Goal: Information Seeking & Learning: Learn about a topic

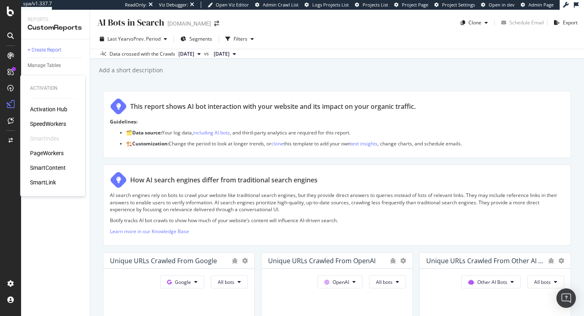
scroll to position [176, 0]
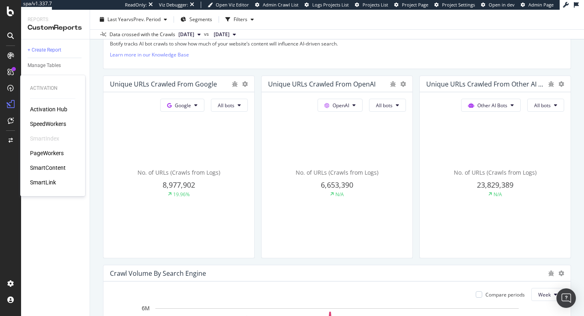
click at [50, 122] on div "SpeedWorkers" at bounding box center [48, 124] width 36 height 8
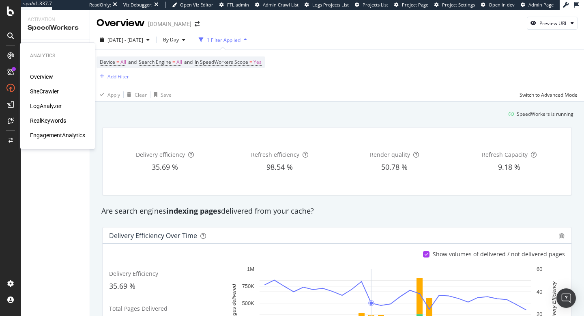
click at [43, 74] on div "Overview" at bounding box center [41, 77] width 23 height 8
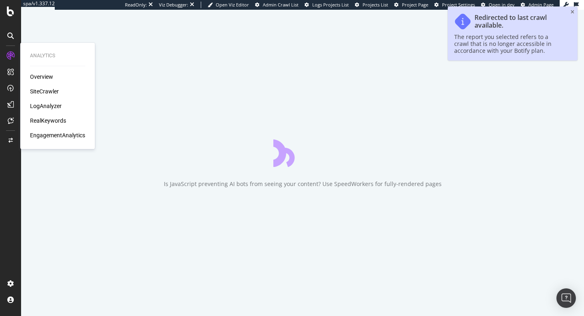
click at [47, 76] on div "Overview" at bounding box center [41, 77] width 23 height 8
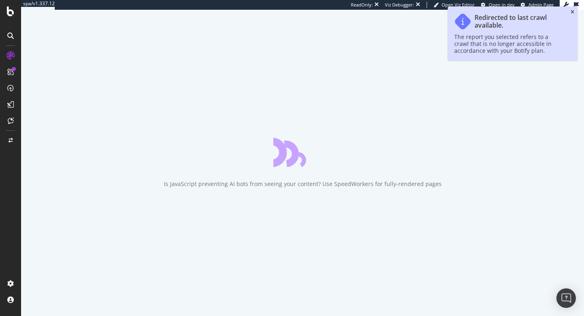
click at [572, 13] on icon "close toast" at bounding box center [573, 12] width 4 height 5
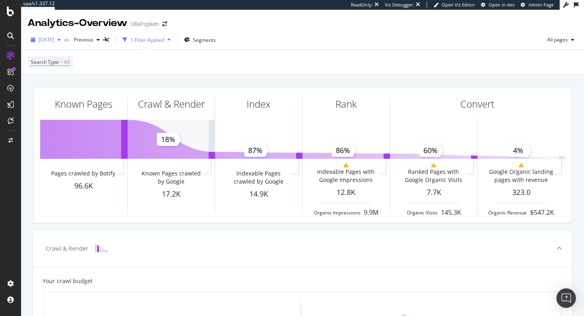
click at [54, 41] on span "2025 Aug. 31st" at bounding box center [47, 39] width 16 height 7
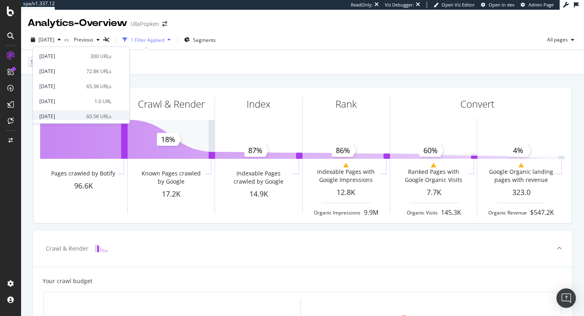
scroll to position [86, 0]
click at [53, 73] on div "2025 Jul. 20th" at bounding box center [60, 72] width 42 height 7
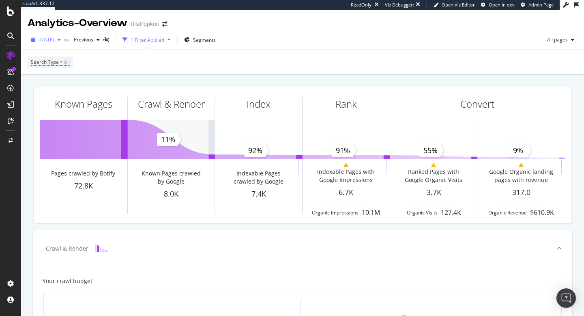
click at [54, 38] on span "2025 Jul. 20th" at bounding box center [47, 39] width 16 height 7
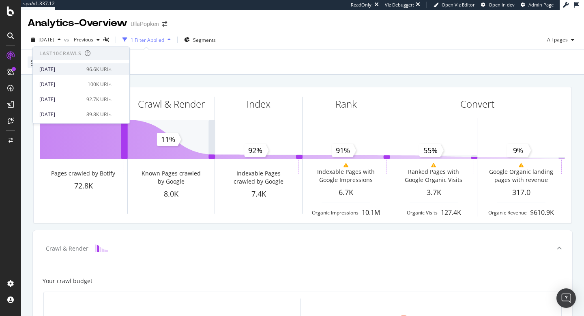
click at [67, 69] on div "2025 Aug. 31st" at bounding box center [60, 68] width 42 height 7
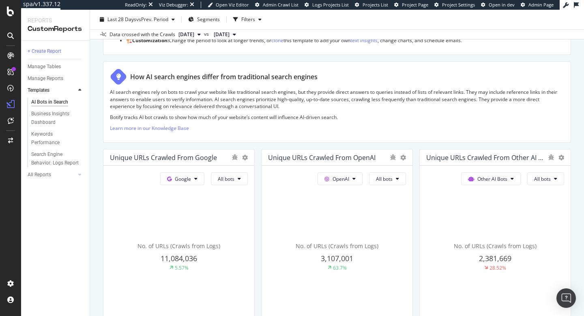
scroll to position [104, 0]
click at [513, 177] on icon at bounding box center [512, 177] width 3 height 5
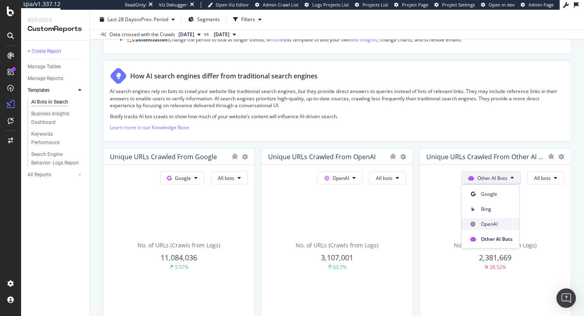
click at [493, 223] on span "OpenAI" at bounding box center [497, 223] width 32 height 7
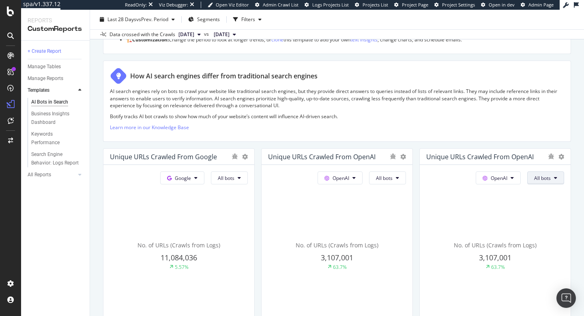
click at [546, 179] on span "All bots" at bounding box center [542, 177] width 17 height 7
click at [509, 213] on span "ChatGPT-User" at bounding box center [499, 215] width 41 height 7
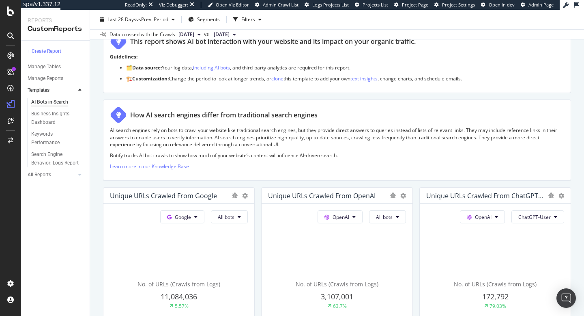
scroll to position [43, 0]
